Goal: Transaction & Acquisition: Download file/media

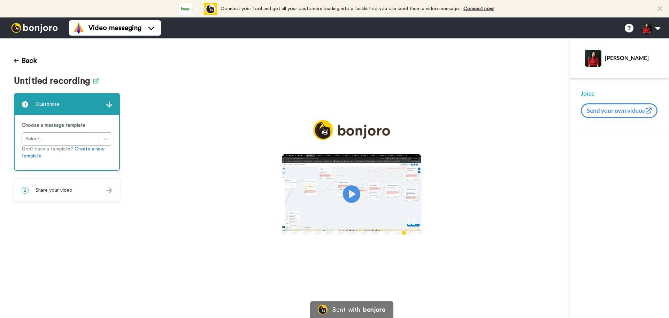
click at [93, 82] on icon at bounding box center [96, 80] width 6 height 5
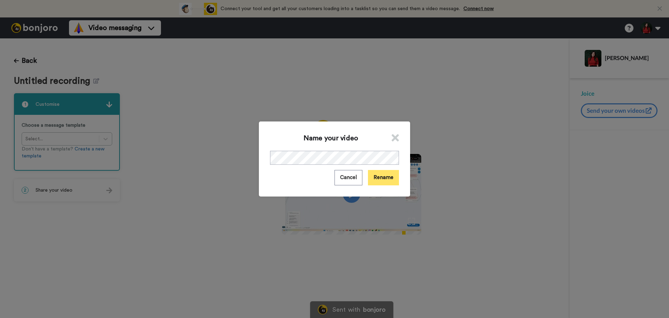
click at [389, 179] on button "Rename" at bounding box center [383, 177] width 31 height 15
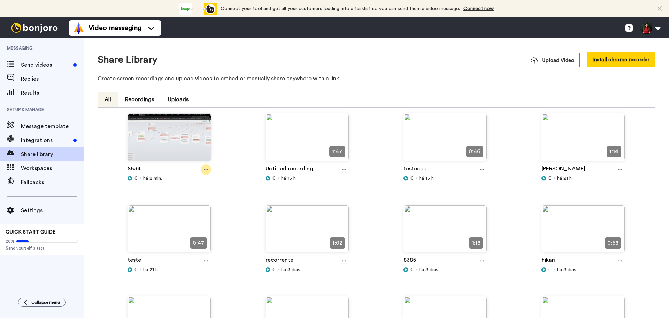
click at [206, 168] on icon at bounding box center [206, 169] width 4 height 5
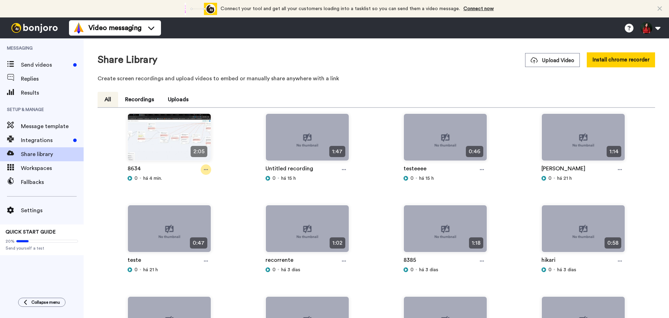
click at [204, 171] on icon at bounding box center [206, 169] width 4 height 5
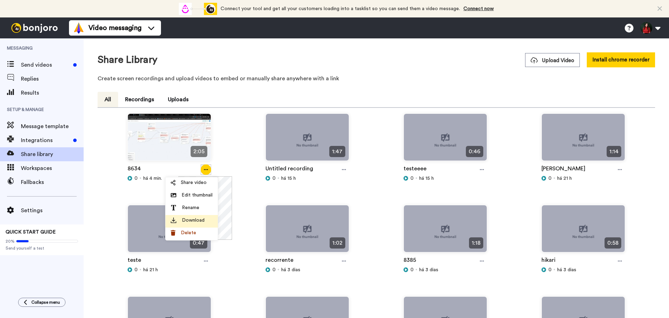
click at [189, 219] on span "Download" at bounding box center [193, 219] width 23 height 7
